Goal: Transaction & Acquisition: Purchase product/service

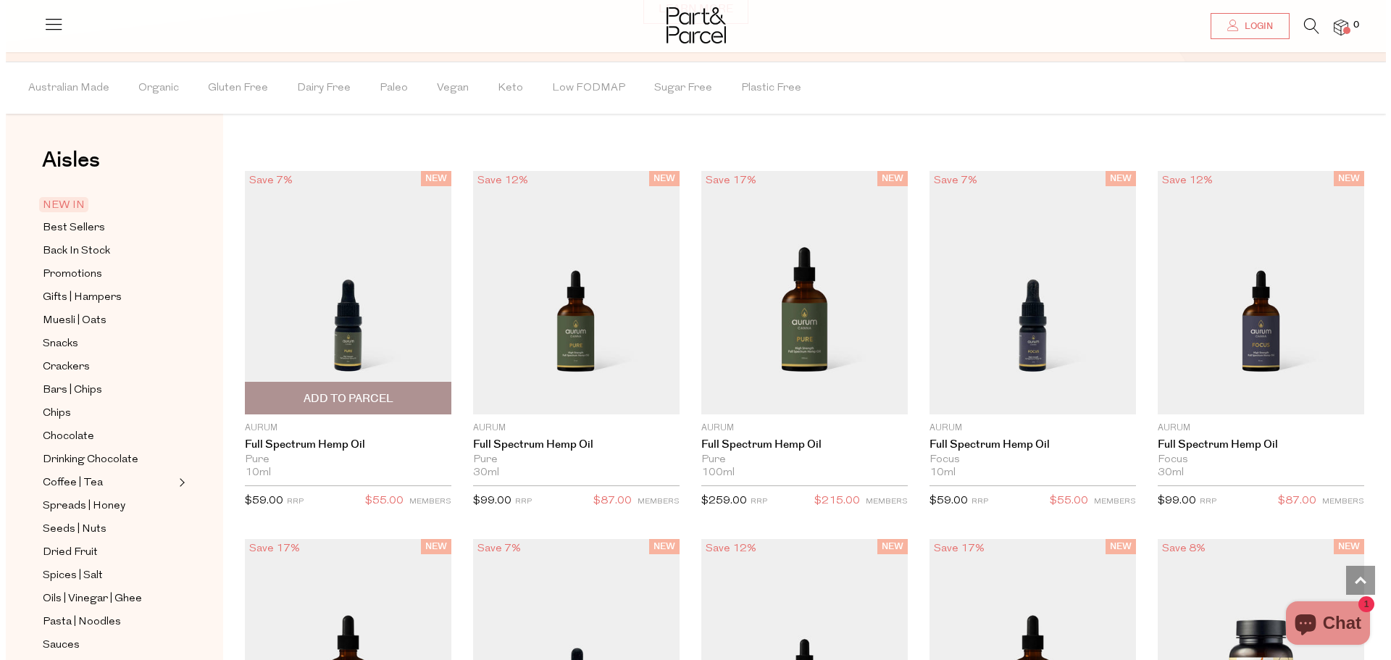
scroll to position [1234, 0]
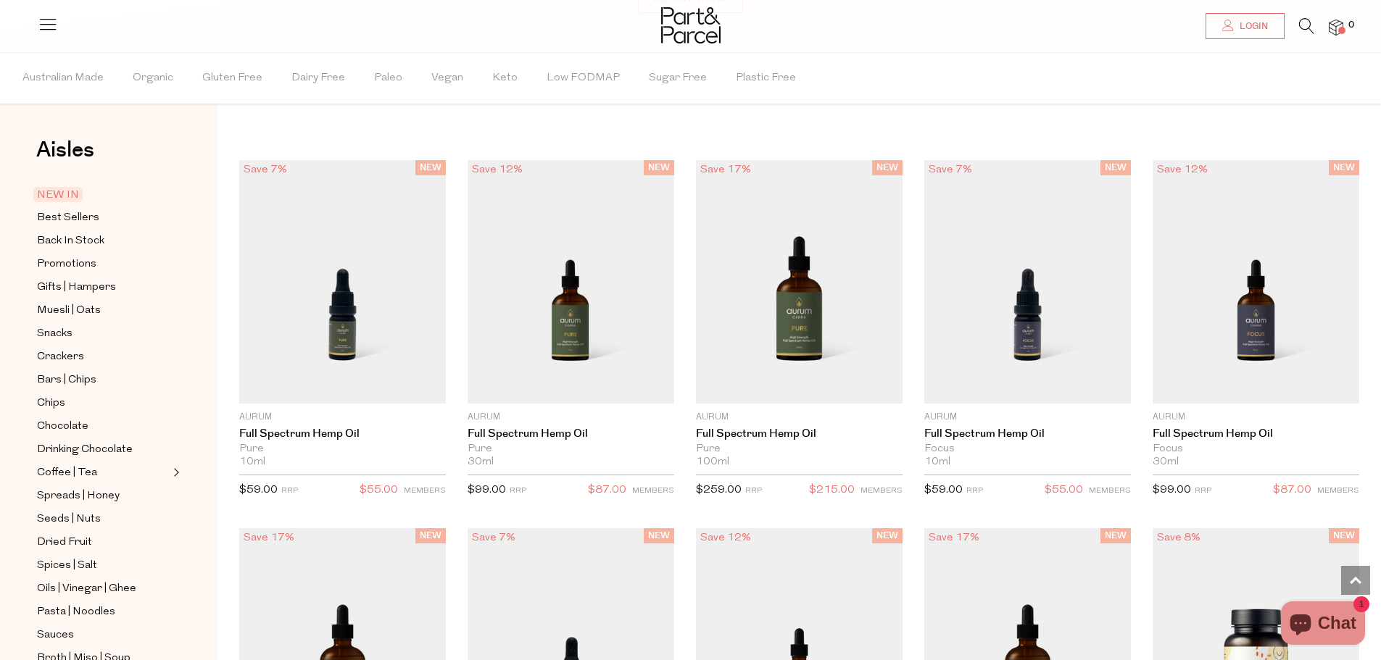
click at [1317, 25] on li "0" at bounding box center [1328, 28] width 29 height 20
click at [1309, 27] on icon at bounding box center [1306, 26] width 15 height 16
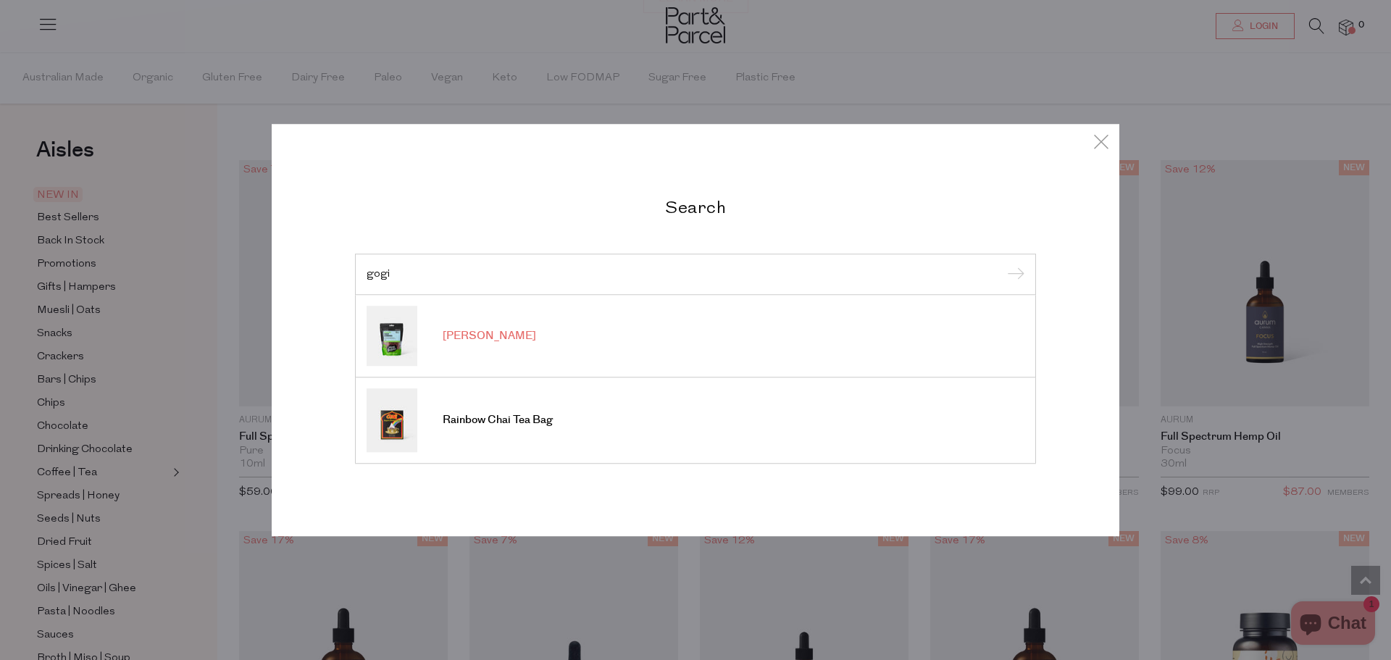
type input "gogi"
click at [388, 334] on img at bounding box center [392, 336] width 51 height 60
